Goal: Entertainment & Leisure: Consume media (video, audio)

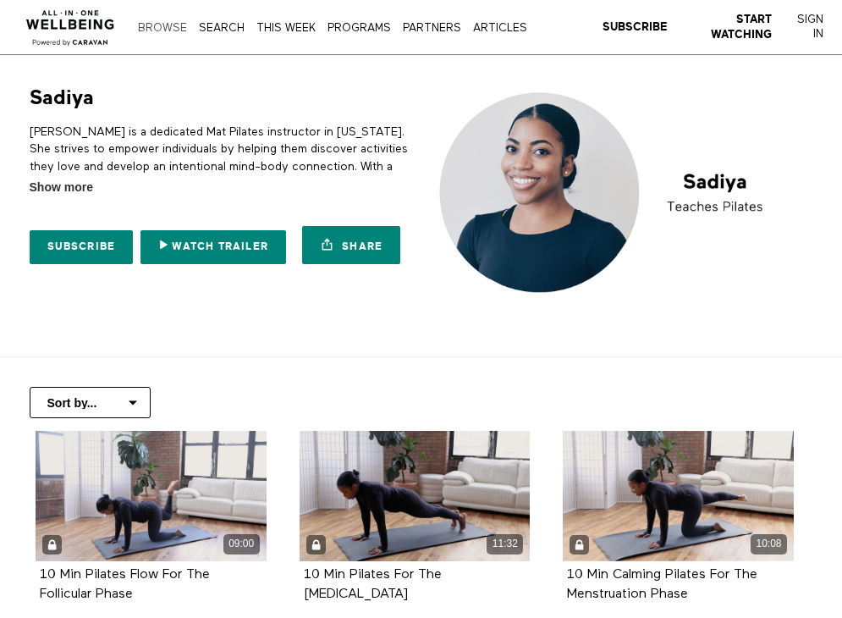
click at [154, 30] on link "Browse" at bounding box center [163, 28] width 58 height 11
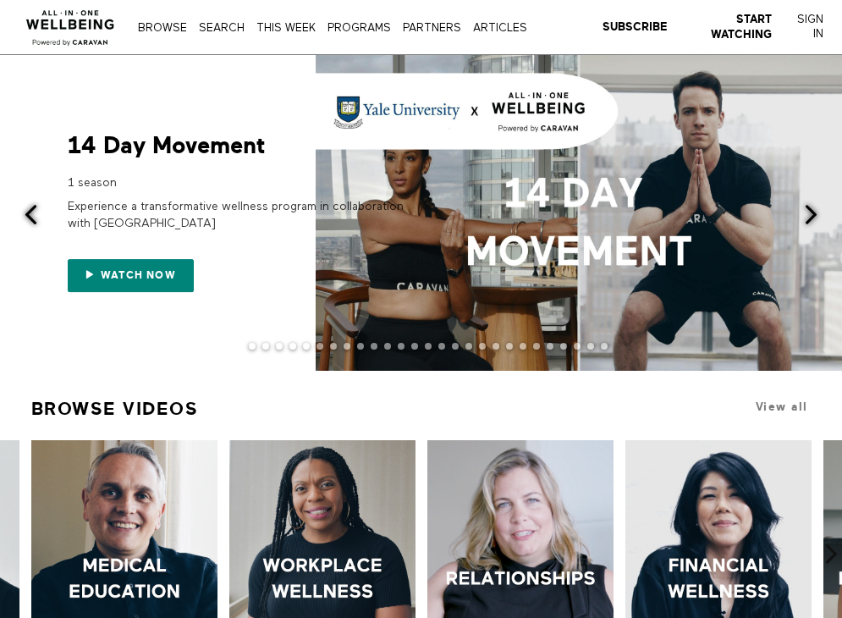
click at [811, 202] on button at bounding box center [821, 216] width 41 height 322
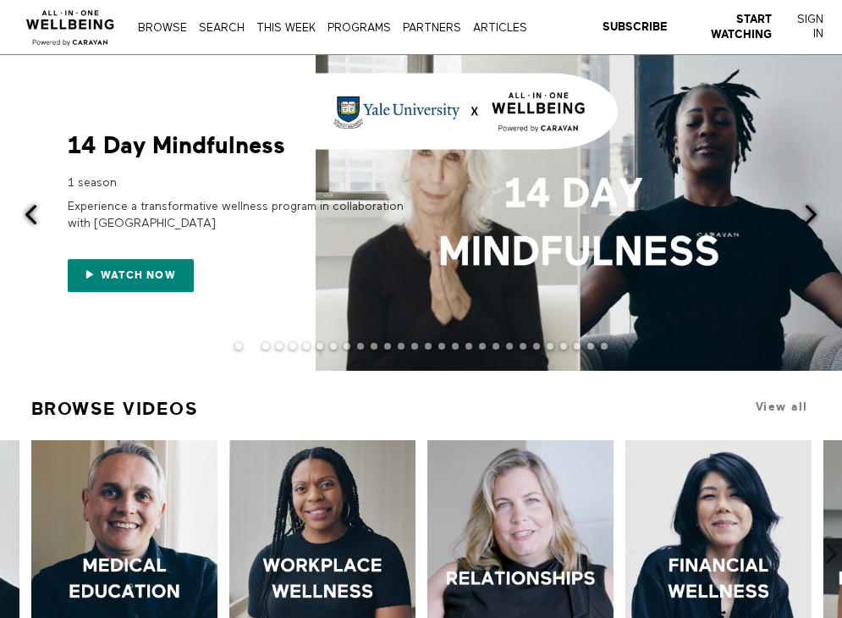
click at [811, 204] on span at bounding box center [811, 214] width 21 height 21
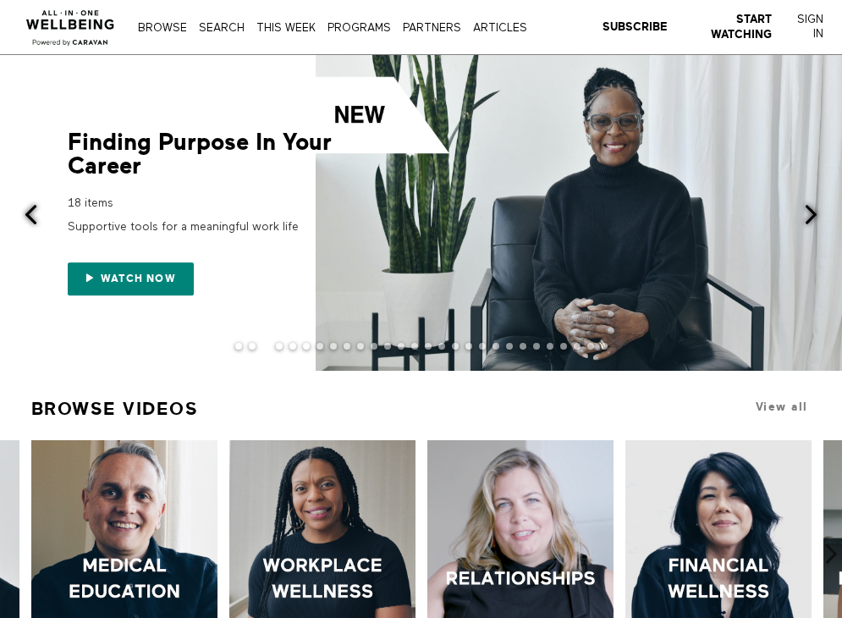
click at [811, 204] on span at bounding box center [811, 214] width 21 height 21
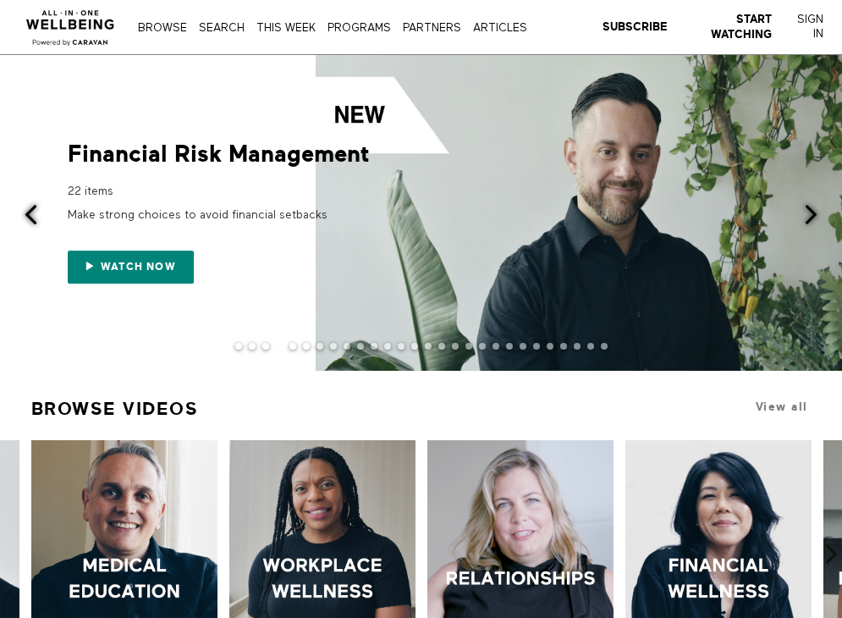
click at [811, 204] on span at bounding box center [811, 214] width 21 height 21
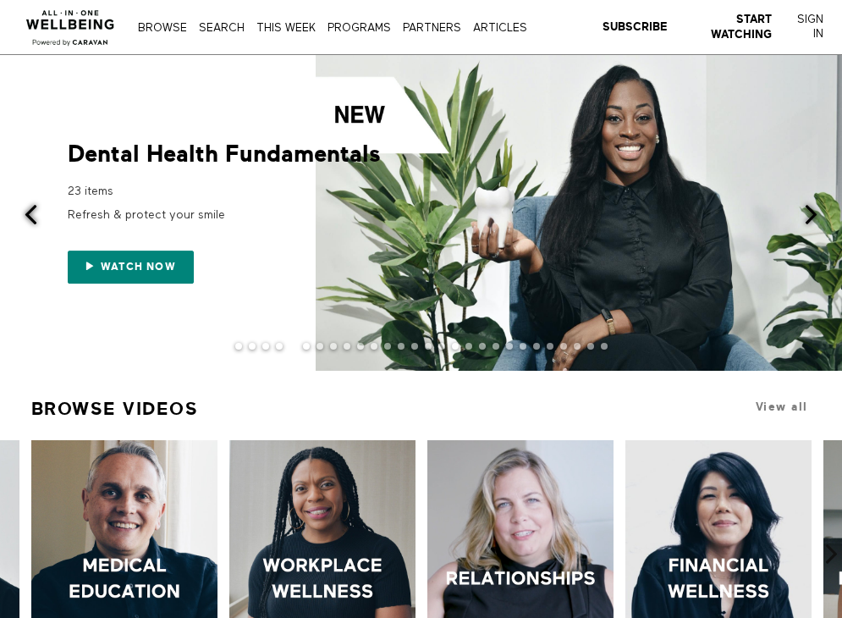
click at [811, 204] on span at bounding box center [811, 214] width 21 height 21
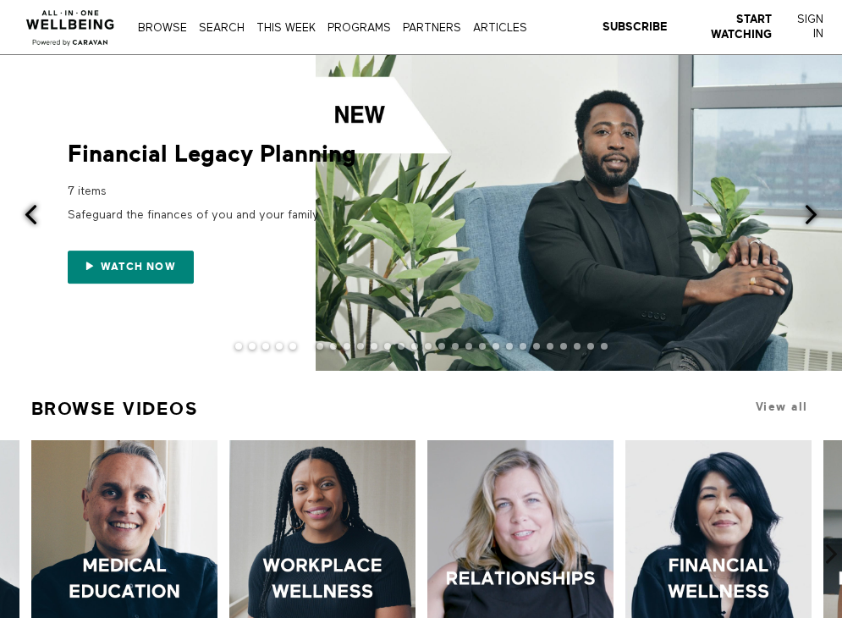
click at [811, 204] on span at bounding box center [811, 214] width 21 height 21
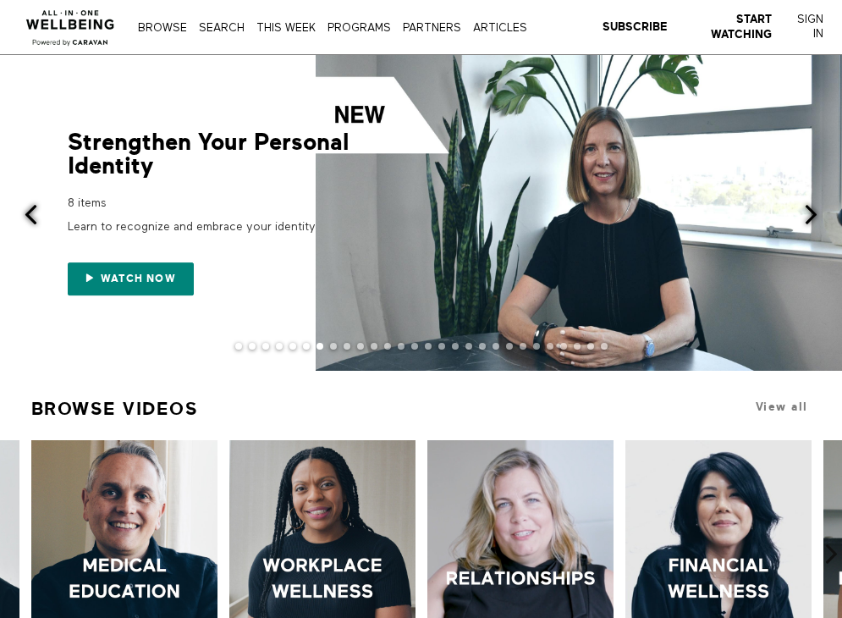
click at [811, 204] on span at bounding box center [811, 214] width 21 height 21
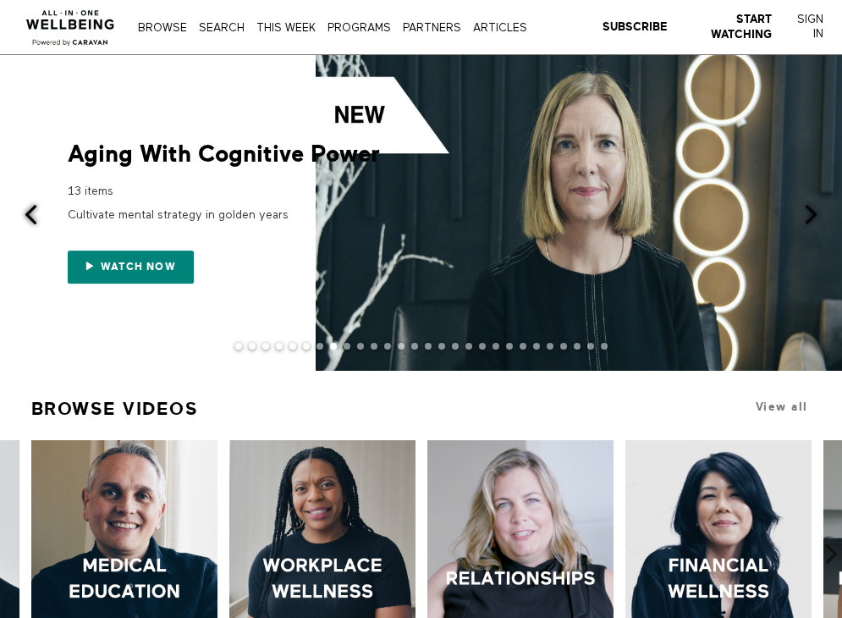
click at [811, 204] on span at bounding box center [811, 214] width 21 height 21
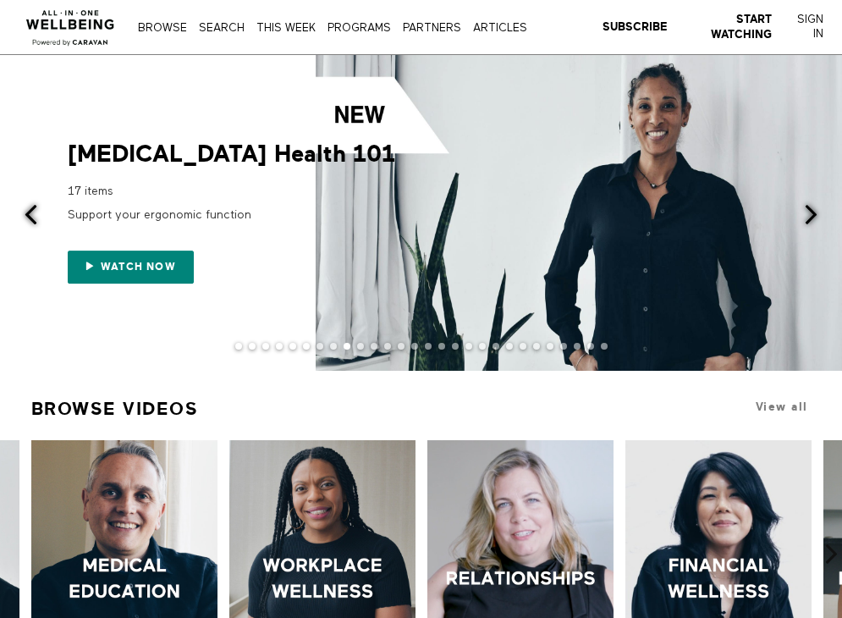
click at [811, 205] on span at bounding box center [811, 214] width 21 height 21
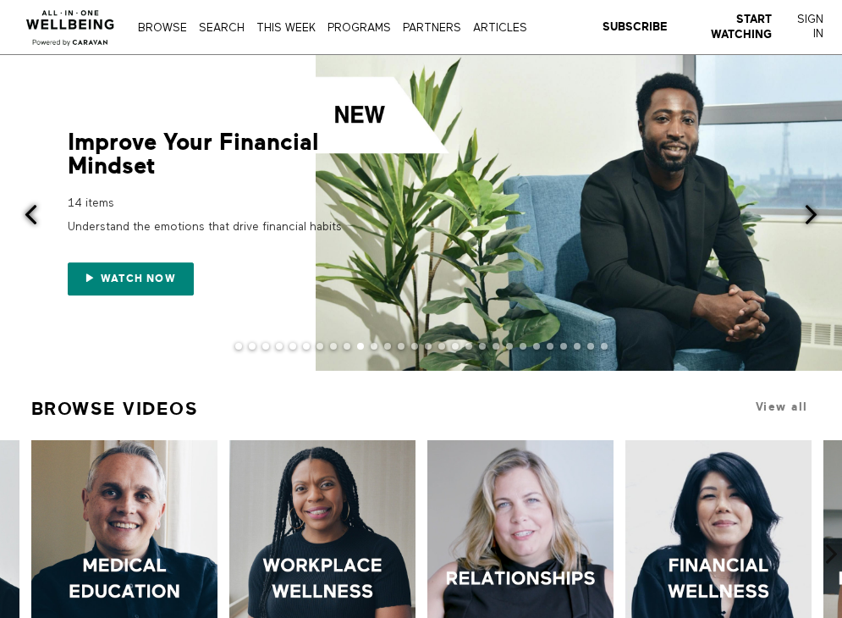
click at [811, 205] on span at bounding box center [811, 214] width 21 height 21
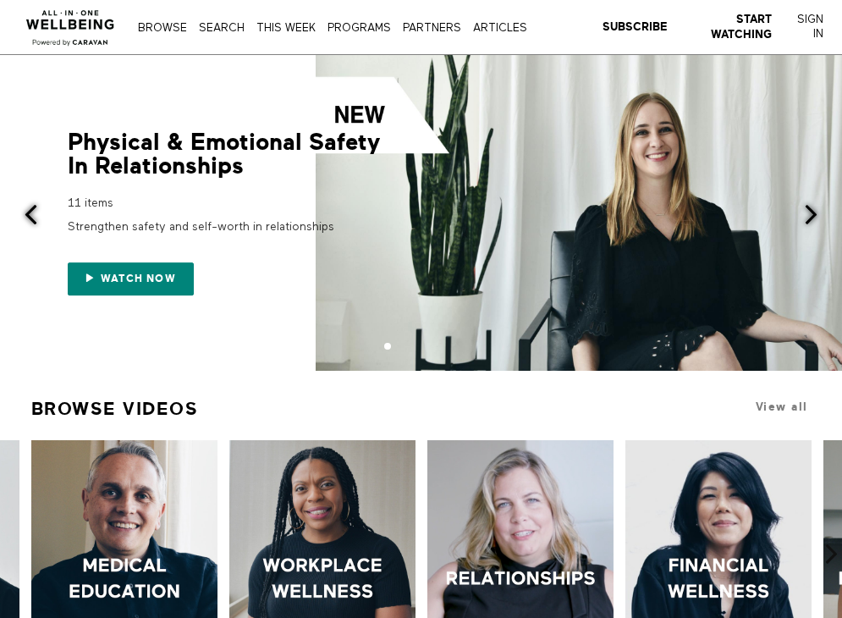
click at [811, 205] on span at bounding box center [811, 214] width 21 height 21
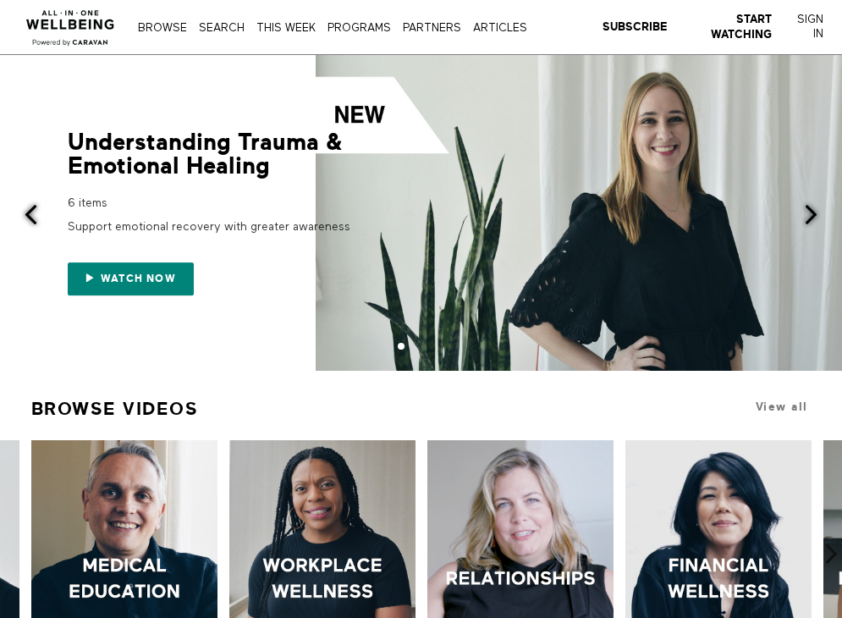
click at [811, 205] on span at bounding box center [811, 214] width 21 height 21
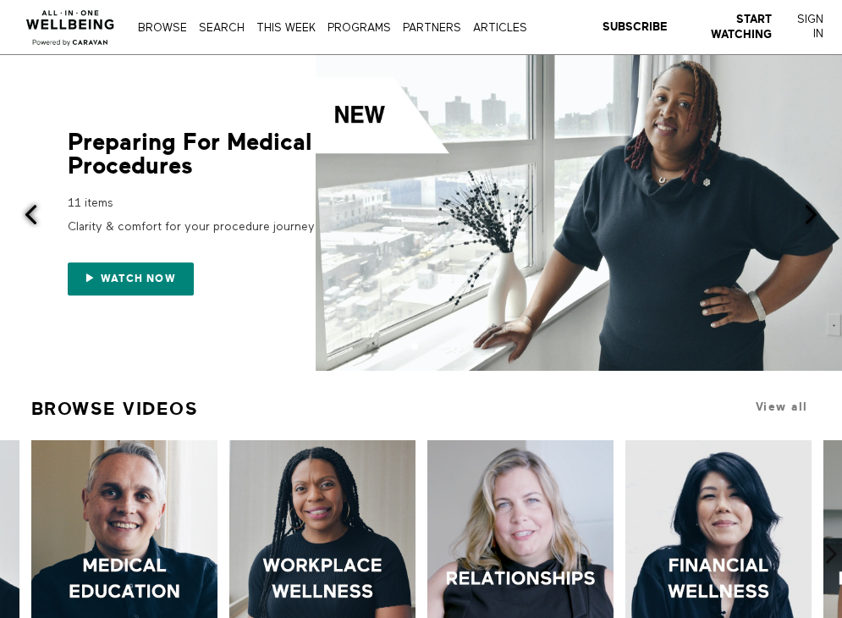
click at [811, 205] on span at bounding box center [811, 214] width 21 height 21
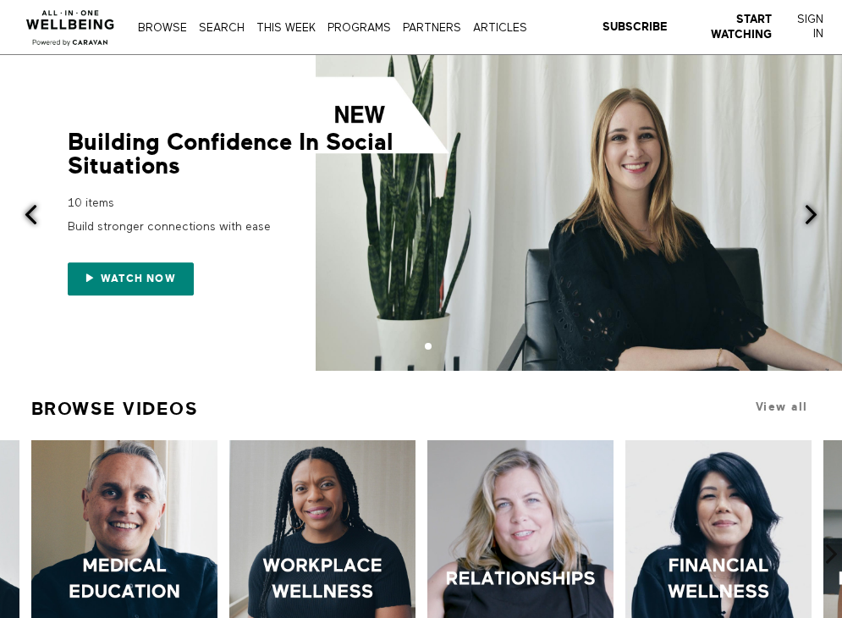
click at [811, 205] on span at bounding box center [811, 214] width 21 height 21
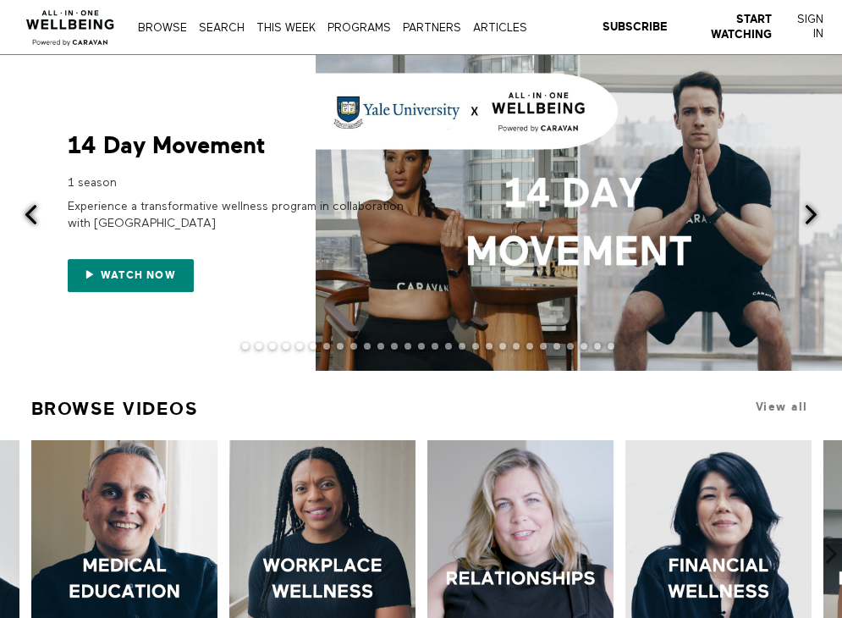
click at [805, 212] on span at bounding box center [811, 214] width 21 height 21
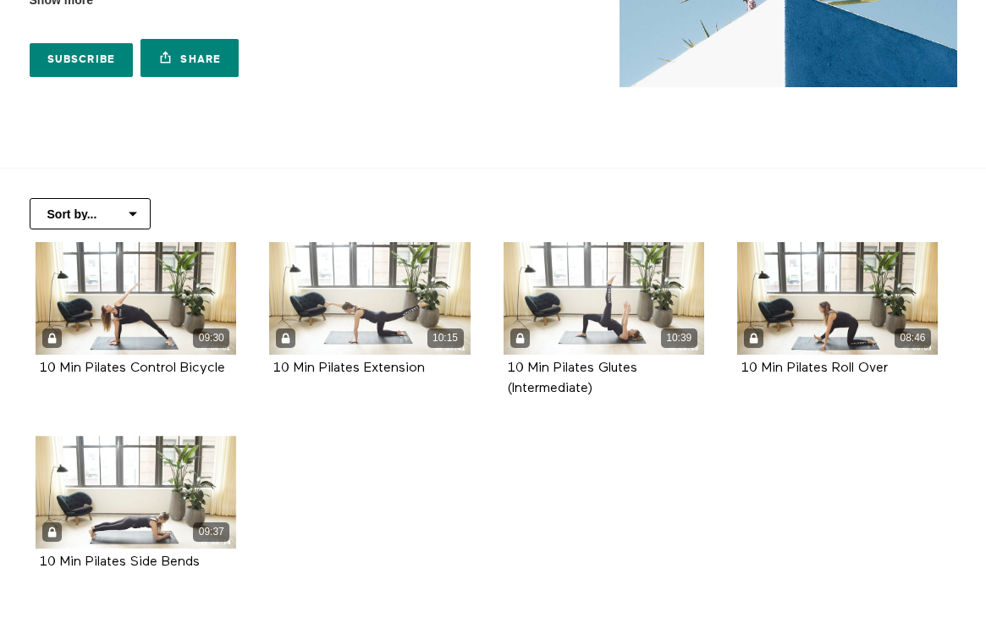
scroll to position [194, 0]
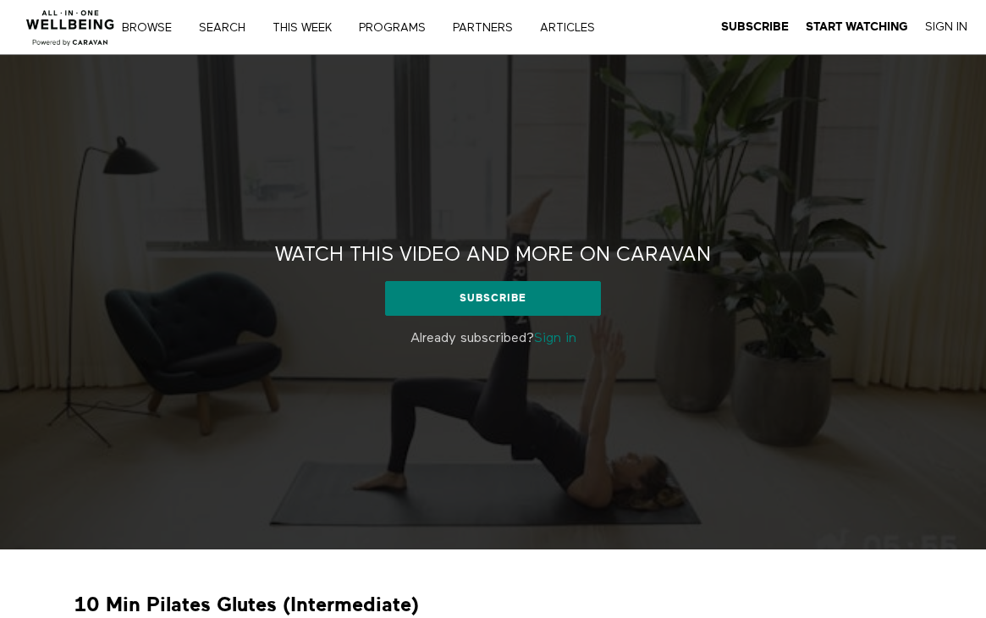
scroll to position [153, 0]
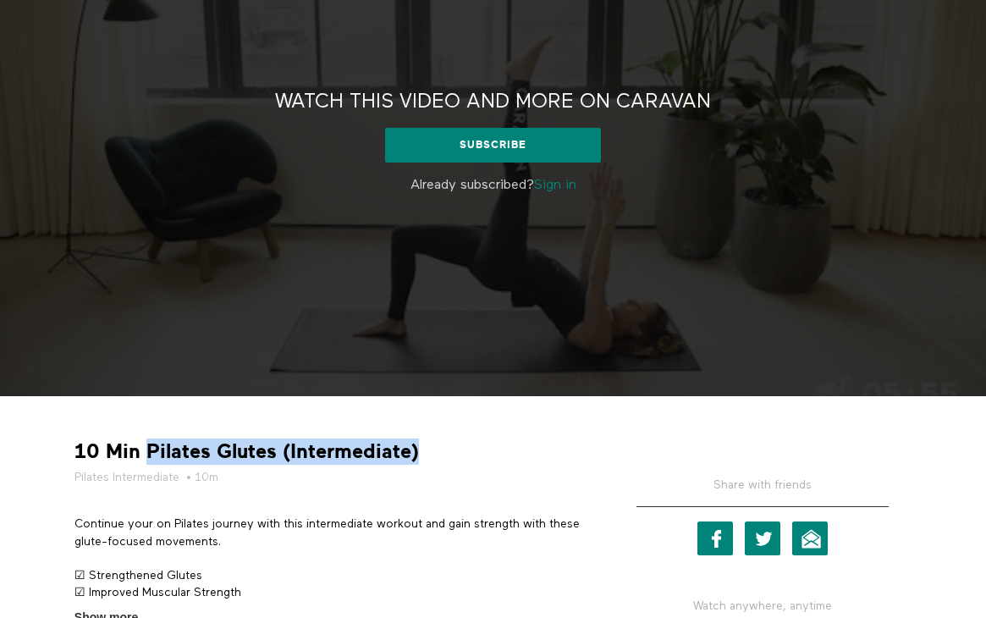
drag, startPoint x: 412, startPoint y: 453, endPoint x: 144, endPoint y: 455, distance: 268.3
click at [144, 455] on strong "10 Min Pilates Glutes (Intermediate)" at bounding box center [246, 451] width 344 height 26
copy strong "Pilates Glutes (Intermediate)"
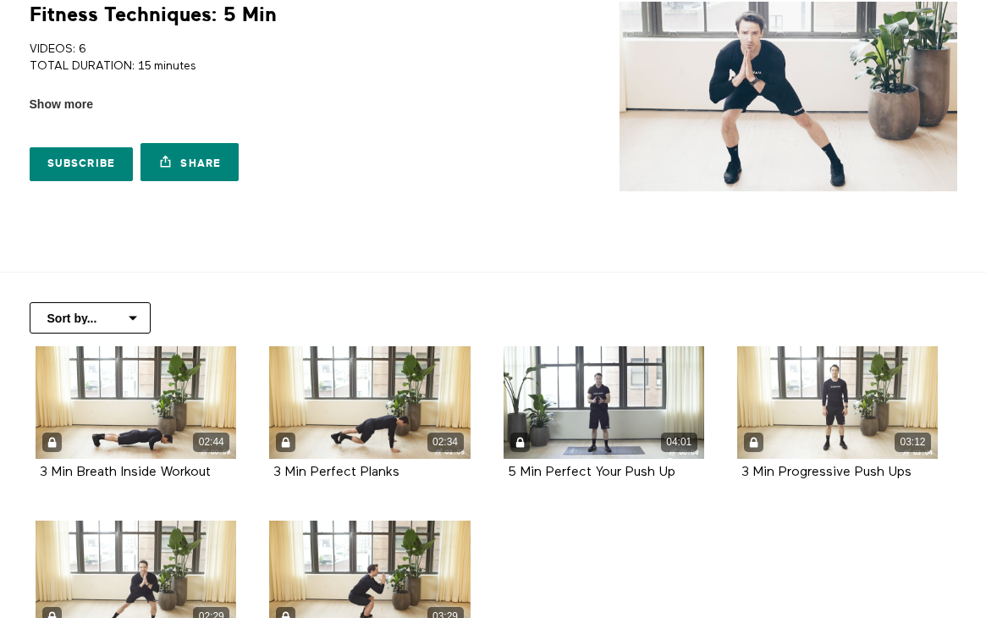
scroll to position [287, 0]
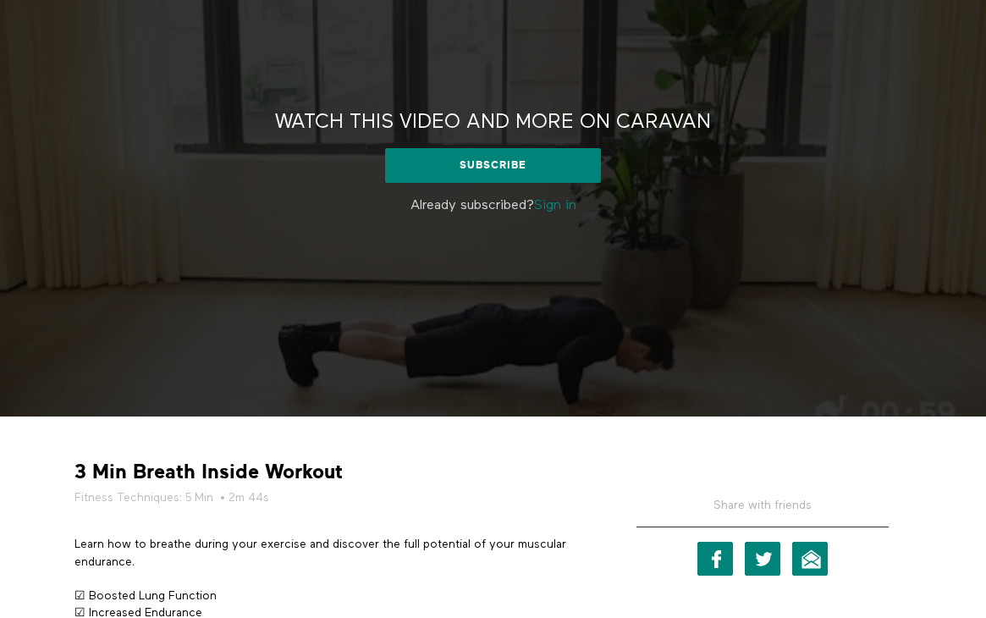
scroll to position [133, 0]
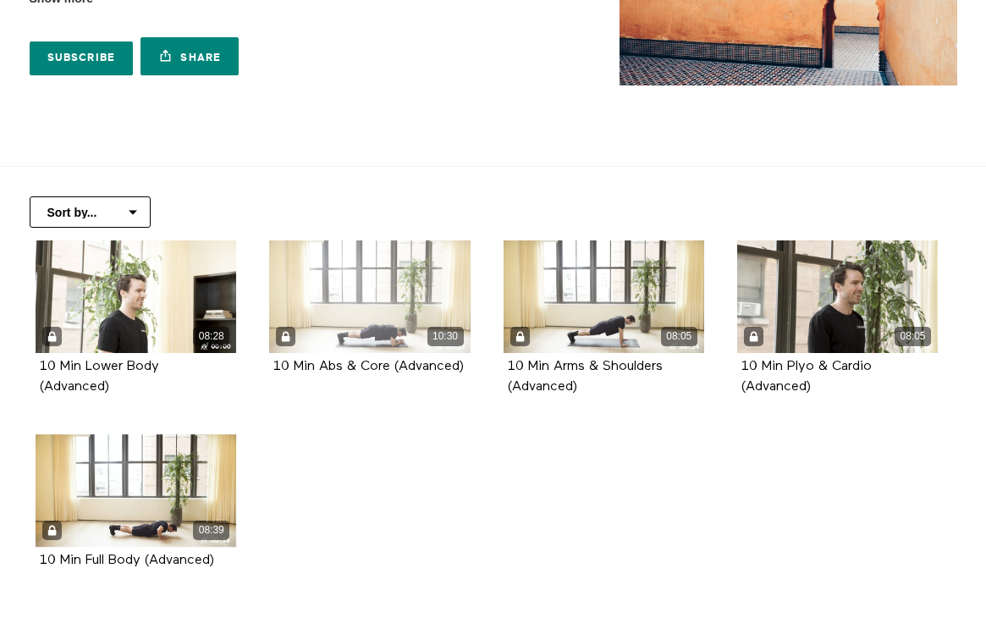
scroll to position [226, 0]
